Goal: Answer question/provide support

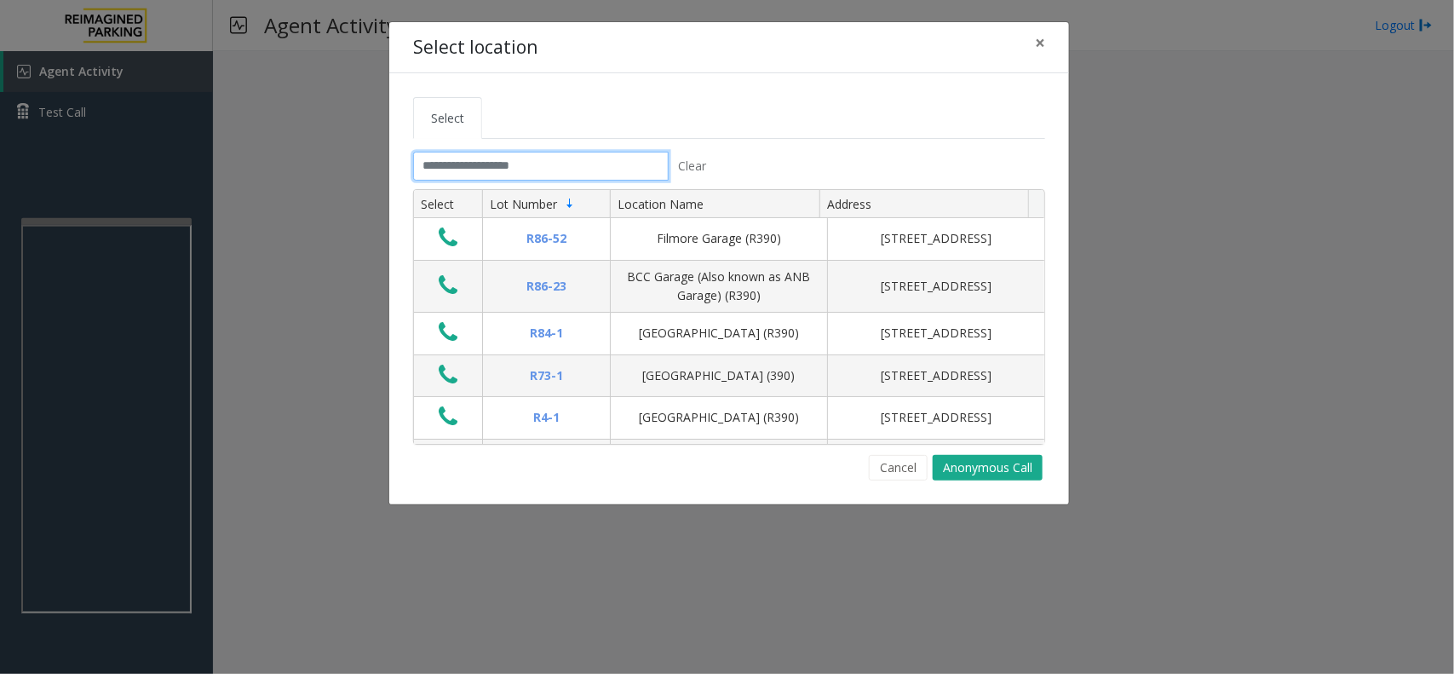
click at [457, 160] on input "text" at bounding box center [540, 166] width 255 height 29
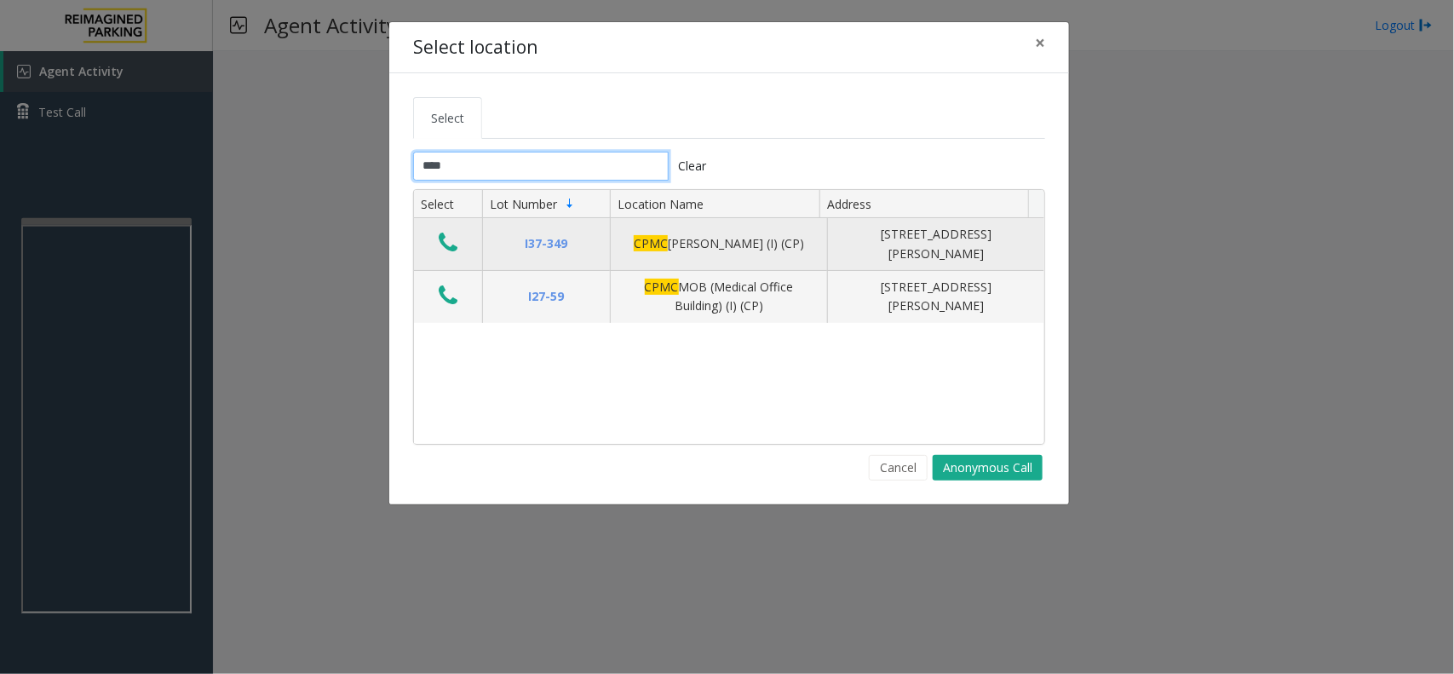
type input "****"
click at [439, 234] on icon "Data table" at bounding box center [448, 243] width 19 height 24
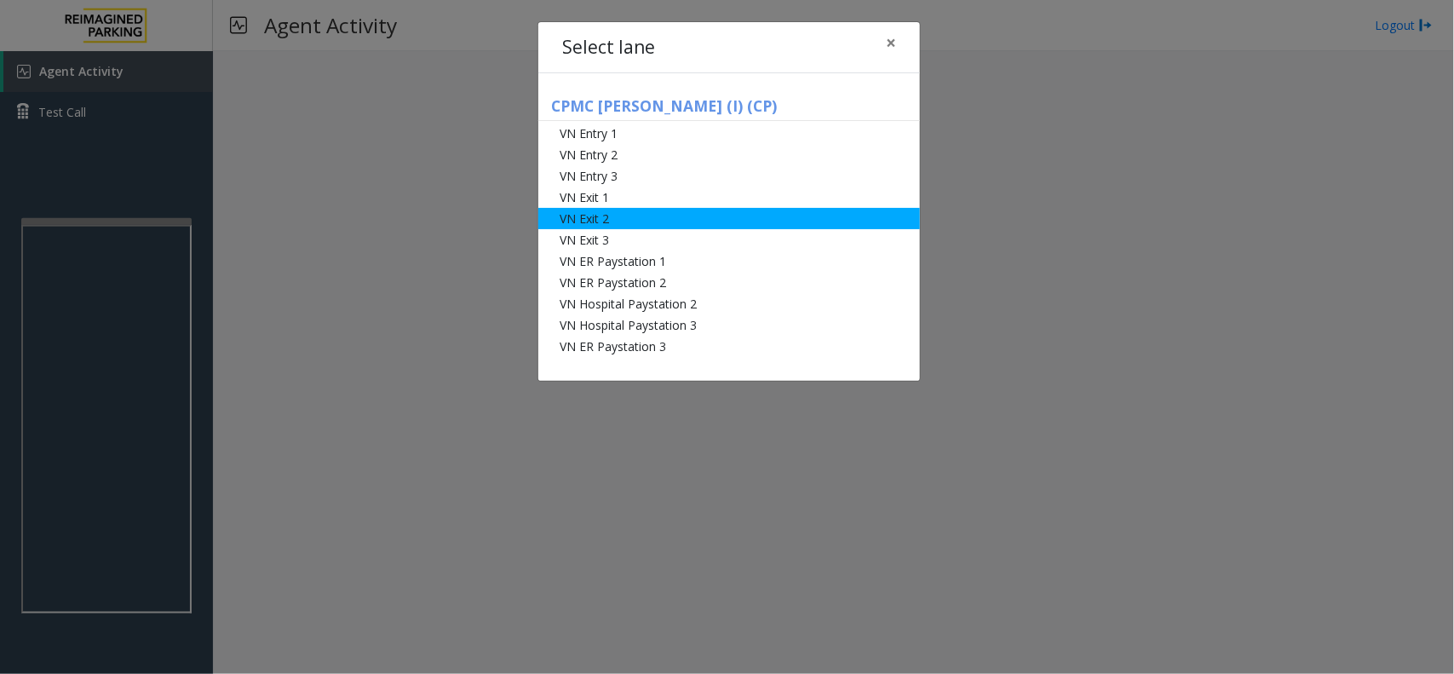
click at [722, 218] on li "VN Exit 2" at bounding box center [728, 218] width 381 height 21
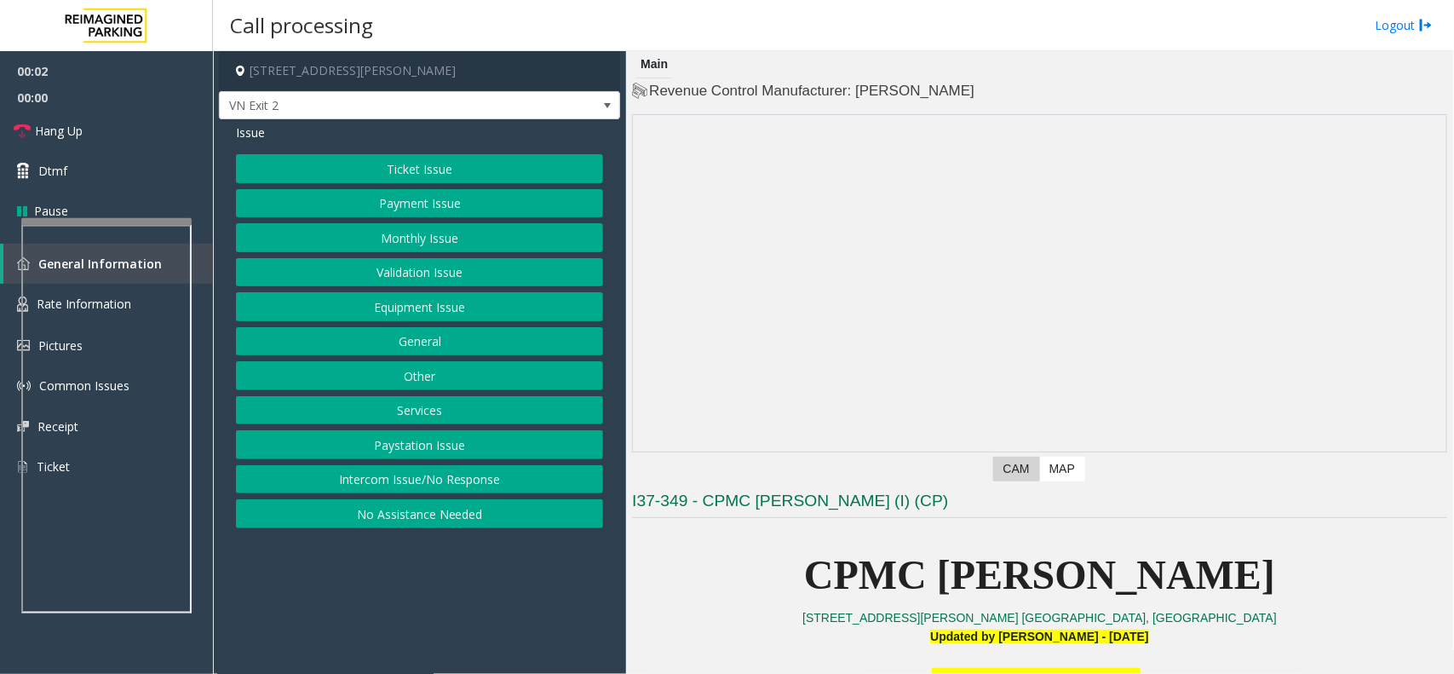
scroll to position [319, 0]
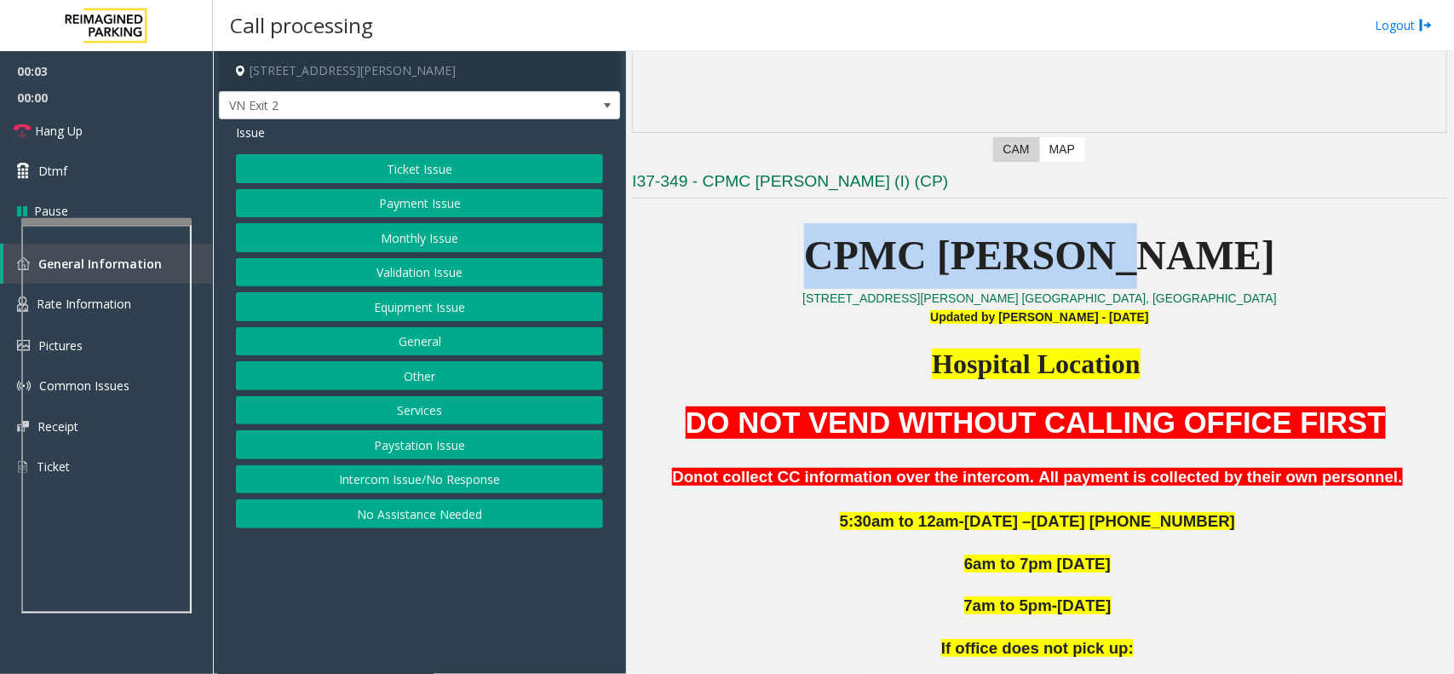
drag, startPoint x: 864, startPoint y: 253, endPoint x: 1213, endPoint y: 237, distance: 349.5
click at [1213, 237] on p "CPMC [PERSON_NAME]" at bounding box center [1039, 256] width 815 height 66
drag, startPoint x: 1210, startPoint y: 251, endPoint x: 869, endPoint y: 239, distance: 341.7
click at [869, 239] on p "CPMC [PERSON_NAME]" at bounding box center [1039, 256] width 815 height 66
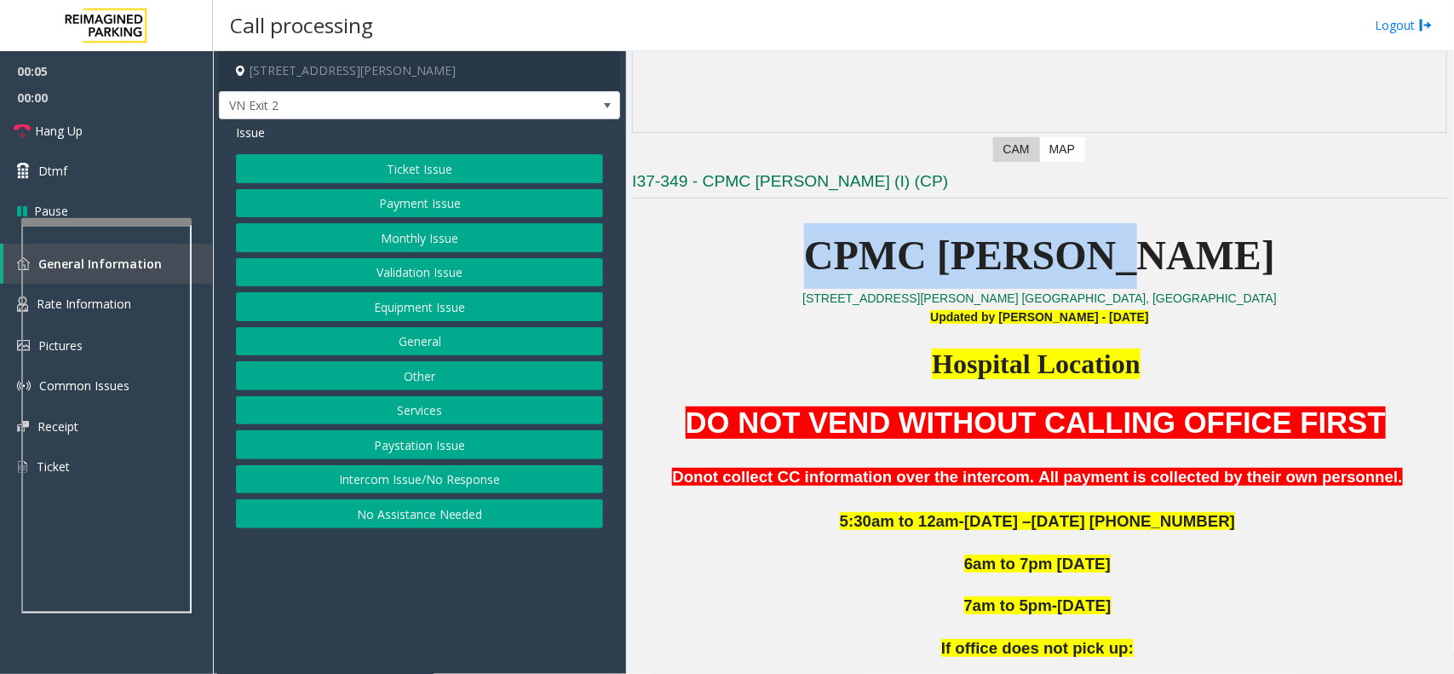
click at [869, 239] on p "CPMC [PERSON_NAME]" at bounding box center [1039, 256] width 815 height 66
drag, startPoint x: 887, startPoint y: 249, endPoint x: 1172, endPoint y: 258, distance: 284.6
click at [1172, 258] on span "CPMC [PERSON_NAME]" at bounding box center [1039, 254] width 471 height 45
click at [1185, 258] on p "CPMC [PERSON_NAME]" at bounding box center [1039, 256] width 815 height 66
drag, startPoint x: 1185, startPoint y: 258, endPoint x: 960, endPoint y: 261, distance: 225.7
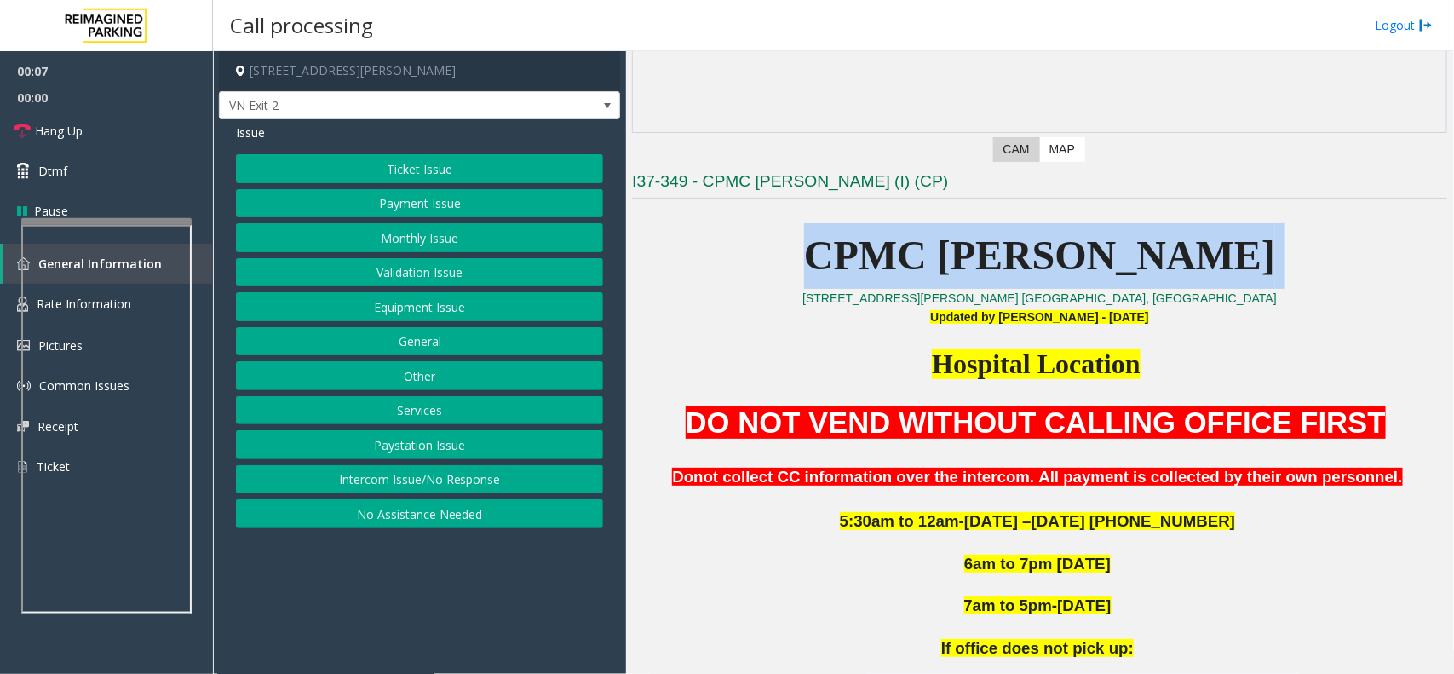
click at [960, 261] on p "CPMC [PERSON_NAME]" at bounding box center [1039, 256] width 815 height 66
drag, startPoint x: 937, startPoint y: 264, endPoint x: 861, endPoint y: 265, distance: 75.8
click at [934, 264] on span "CPMC [PERSON_NAME]" at bounding box center [1039, 254] width 471 height 45
click at [854, 256] on p "CPMC [PERSON_NAME]" at bounding box center [1039, 256] width 815 height 66
drag, startPoint x: 887, startPoint y: 241, endPoint x: 1249, endPoint y: 262, distance: 362.5
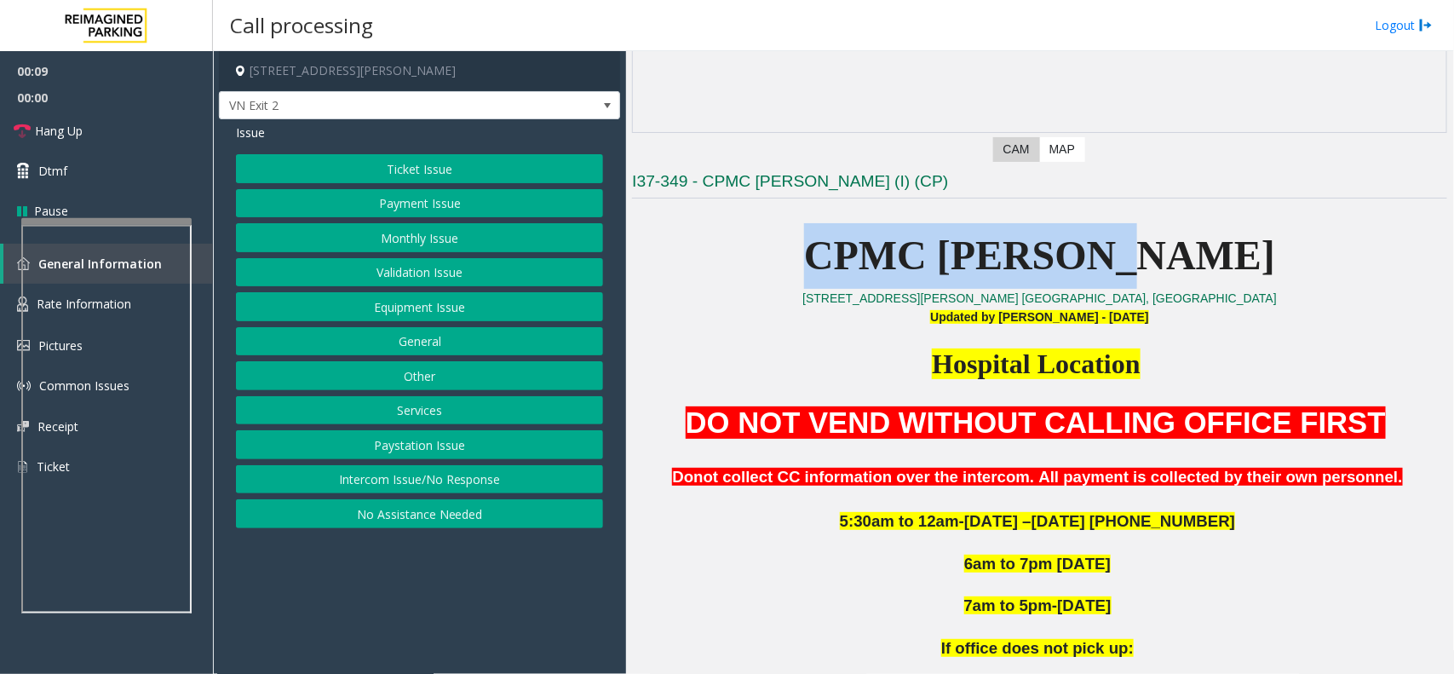
click at [1249, 262] on p "CPMC [PERSON_NAME]" at bounding box center [1039, 256] width 815 height 66
click at [1227, 268] on p "CPMC [PERSON_NAME]" at bounding box center [1039, 256] width 815 height 66
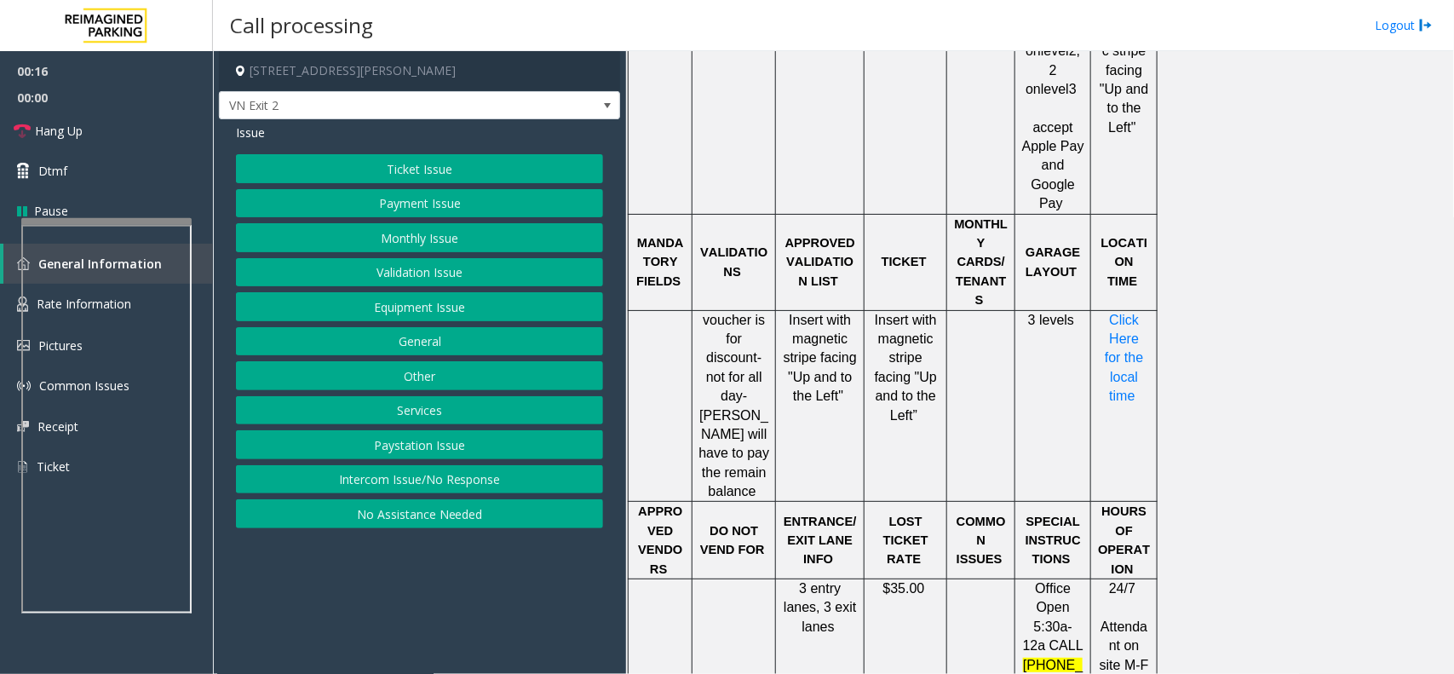
scroll to position [1703, 0]
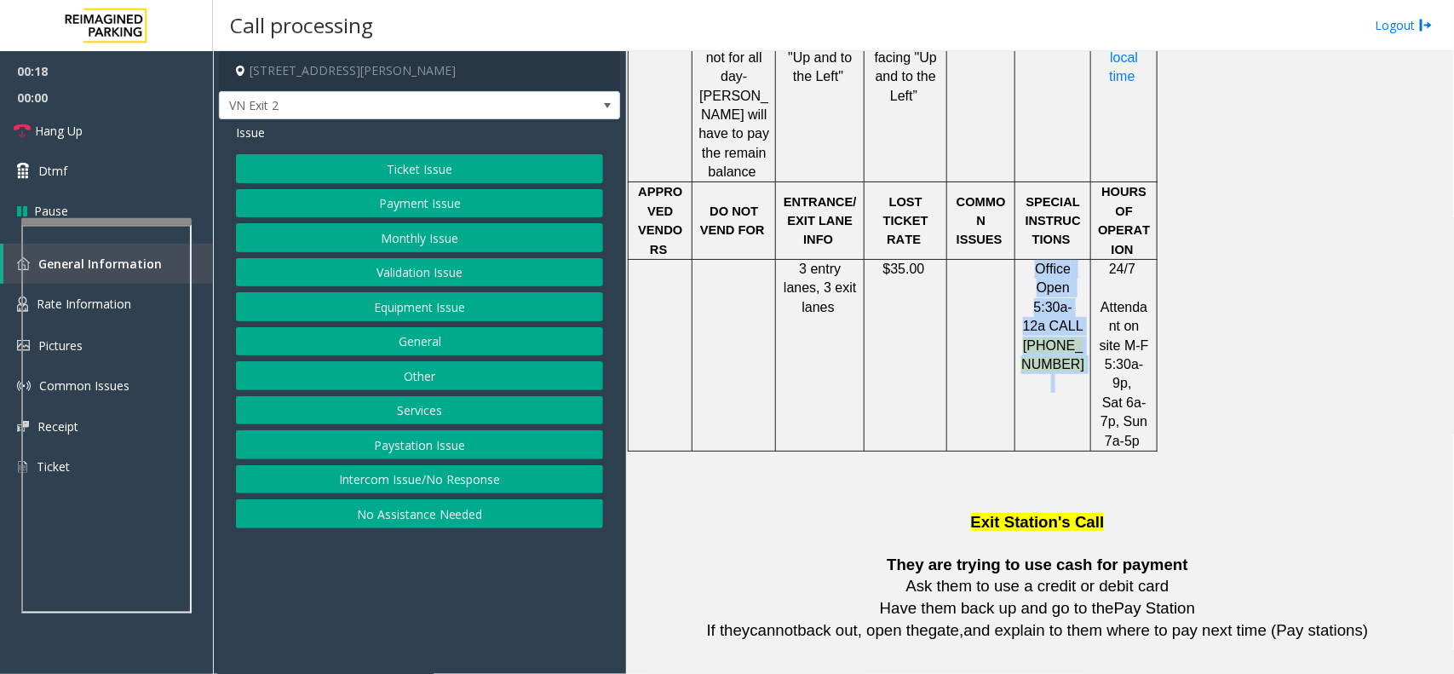
drag, startPoint x: 1071, startPoint y: 279, endPoint x: 1032, endPoint y: 167, distance: 119.0
click at [1033, 167] on tbody "PARCS SOLAR WINDS USERNAME PASSWORD HOW TO EQUIPMENT CARD INSERTION DataPark PO…" at bounding box center [892, 29] width 529 height 844
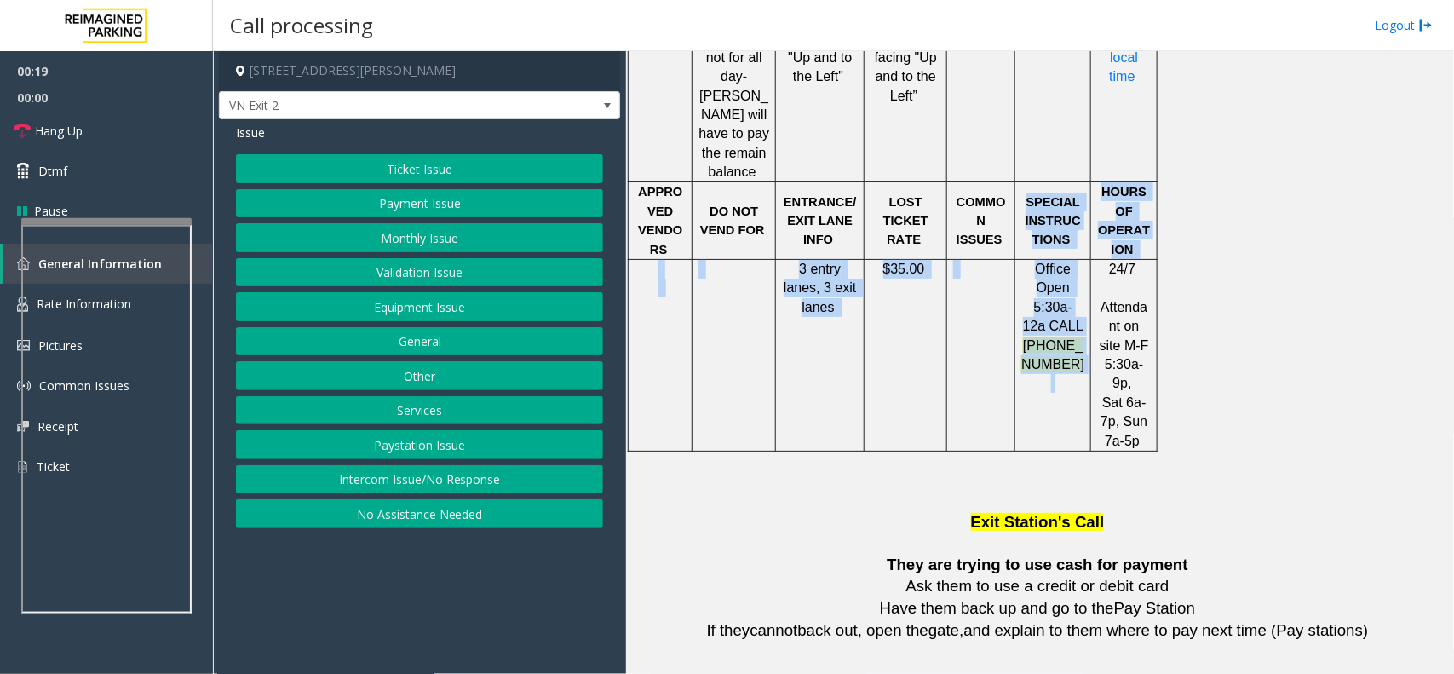
click at [1032, 256] on div at bounding box center [1053, 259] width 76 height 6
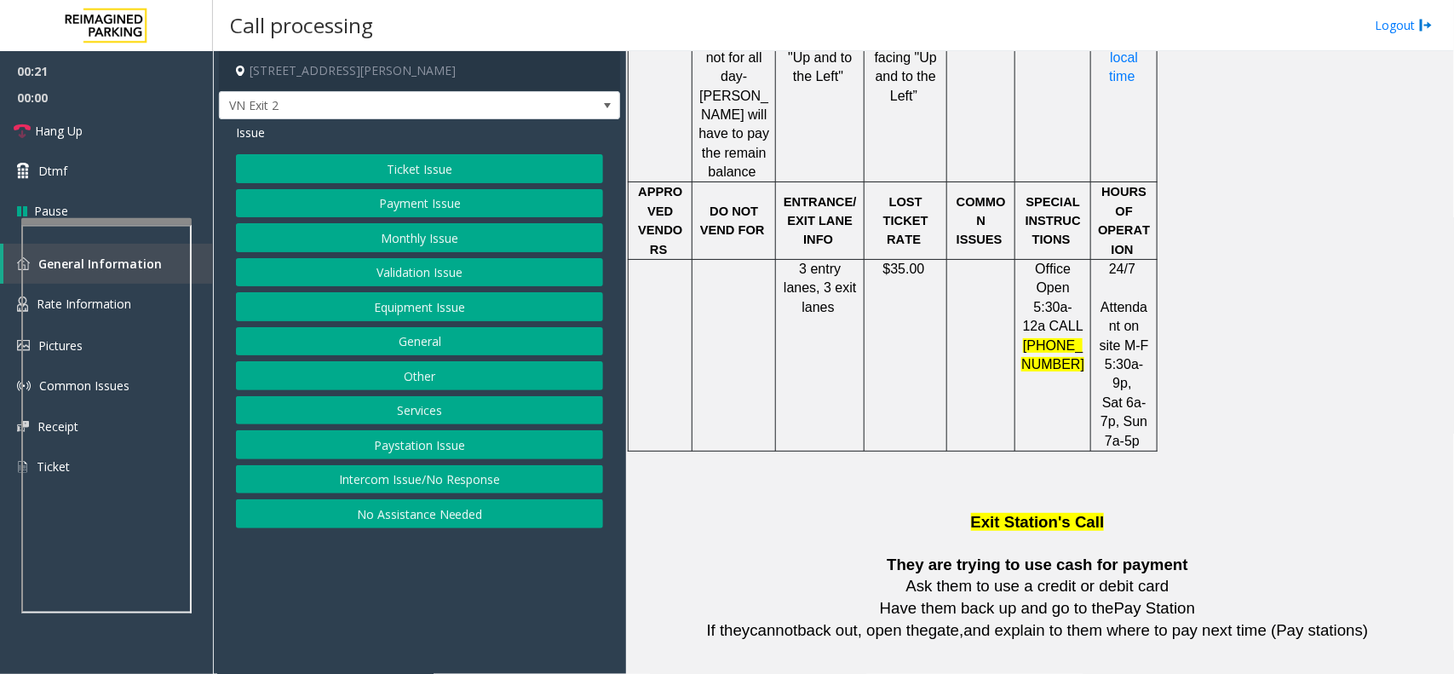
click at [406, 313] on button "Equipment Issue" at bounding box center [419, 306] width 367 height 29
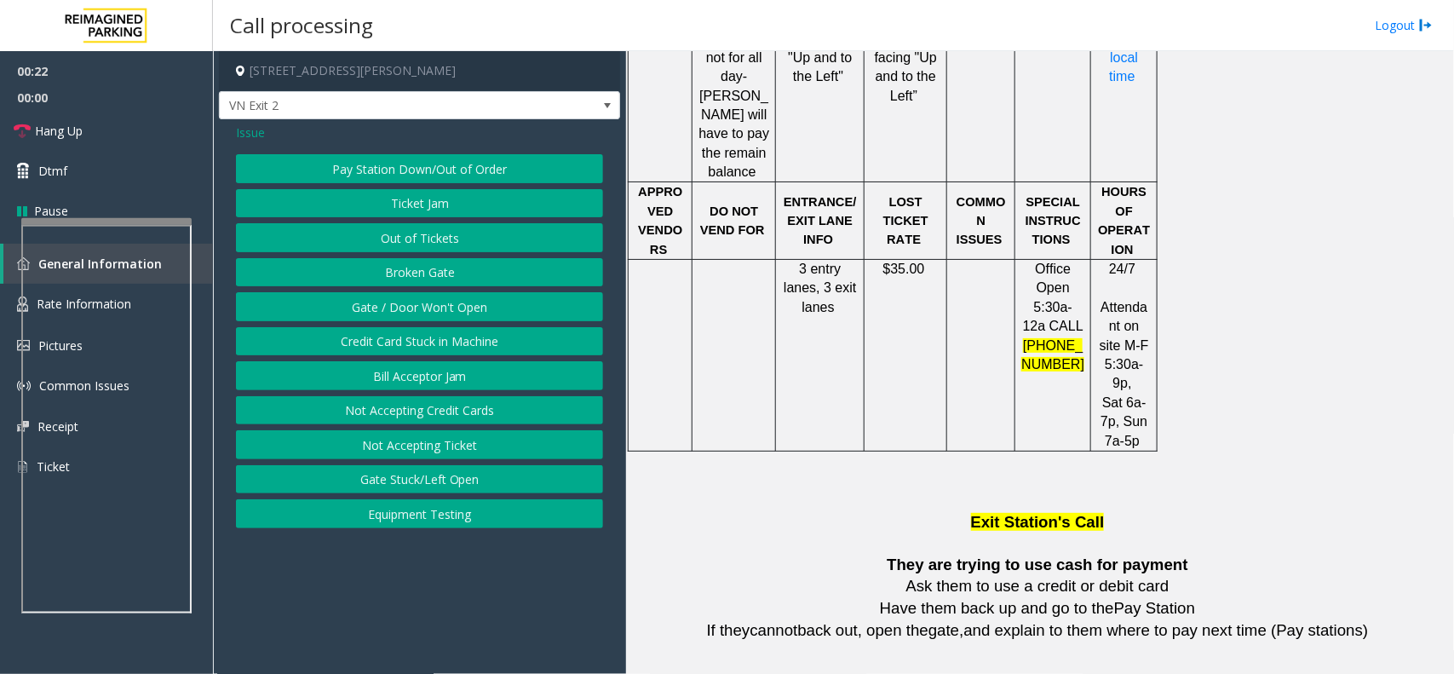
click at [387, 299] on button "Gate / Door Won't Open" at bounding box center [419, 306] width 367 height 29
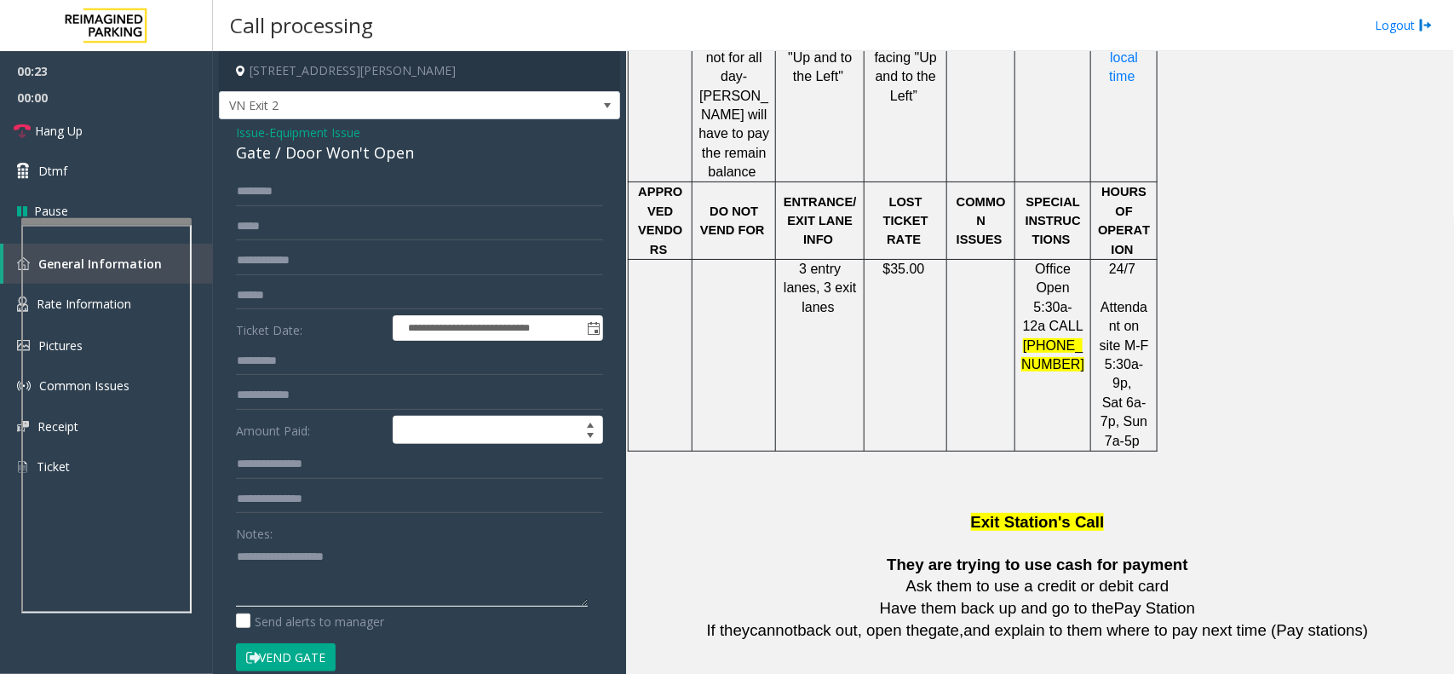
click at [307, 573] on textarea at bounding box center [412, 574] width 352 height 64
click at [105, 124] on link "Hang Up" at bounding box center [106, 131] width 213 height 40
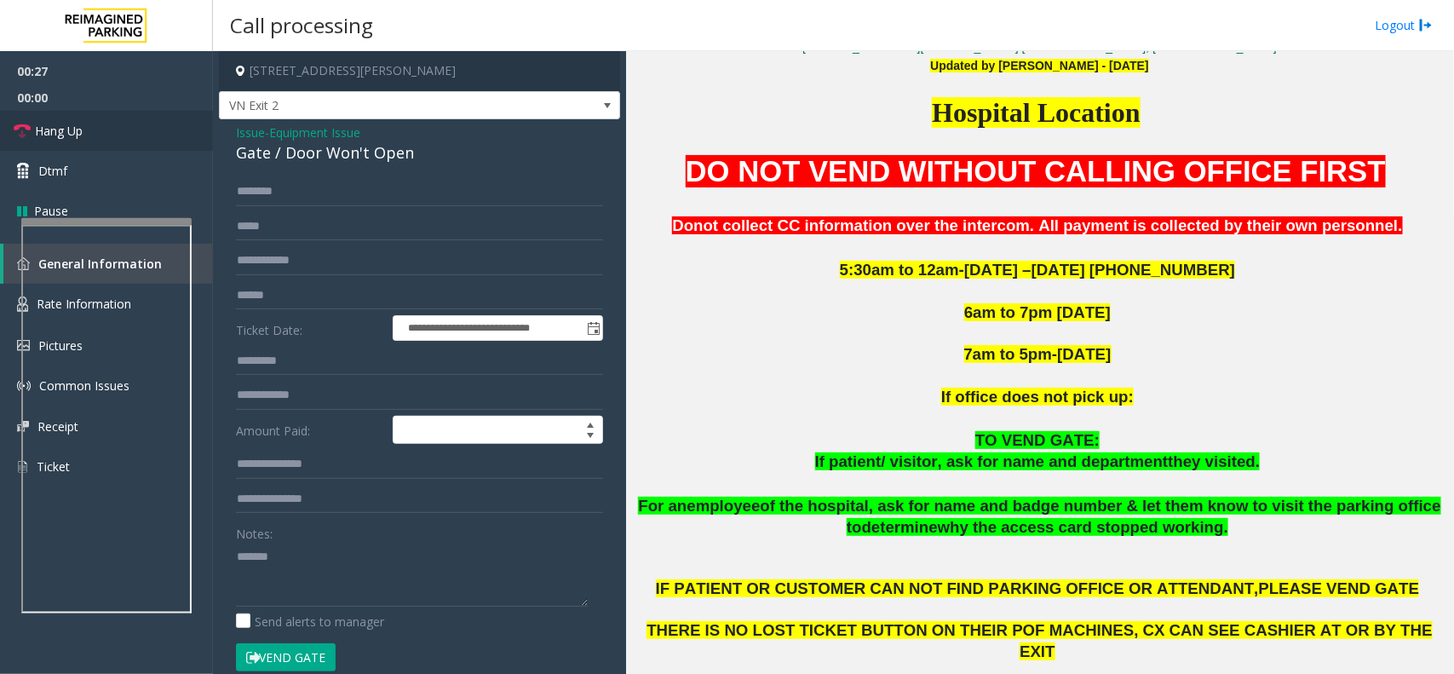
scroll to position [852, 0]
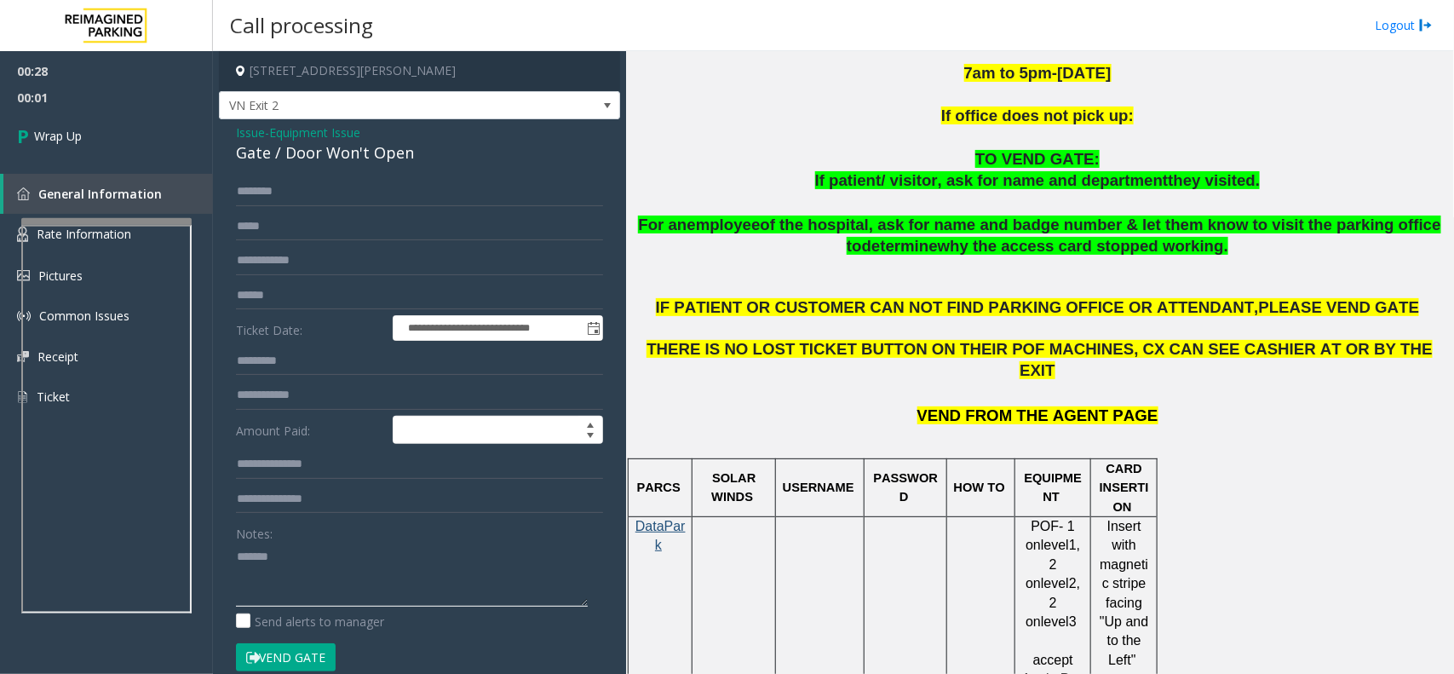
click at [347, 586] on textarea at bounding box center [412, 574] width 352 height 64
type textarea "**********"
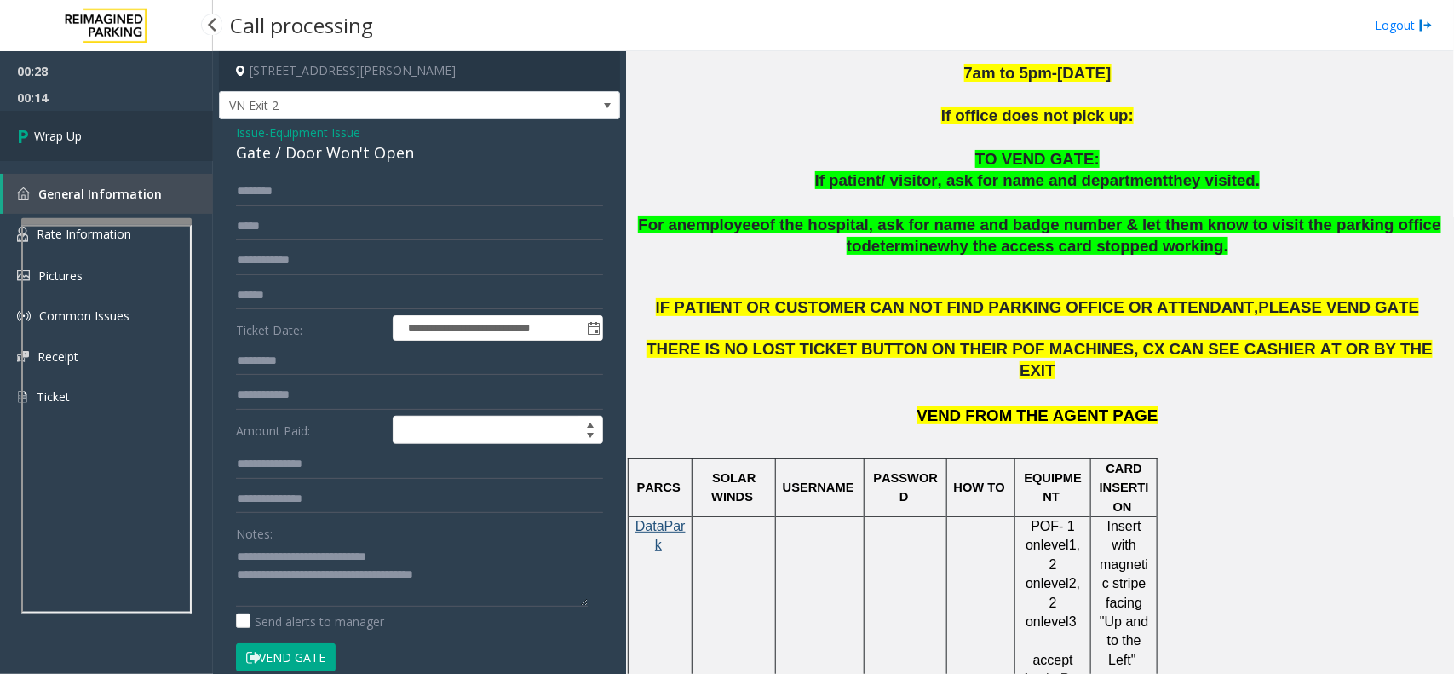
click at [176, 142] on link "Wrap Up" at bounding box center [106, 136] width 213 height 50
